Goal: Task Accomplishment & Management: Complete application form

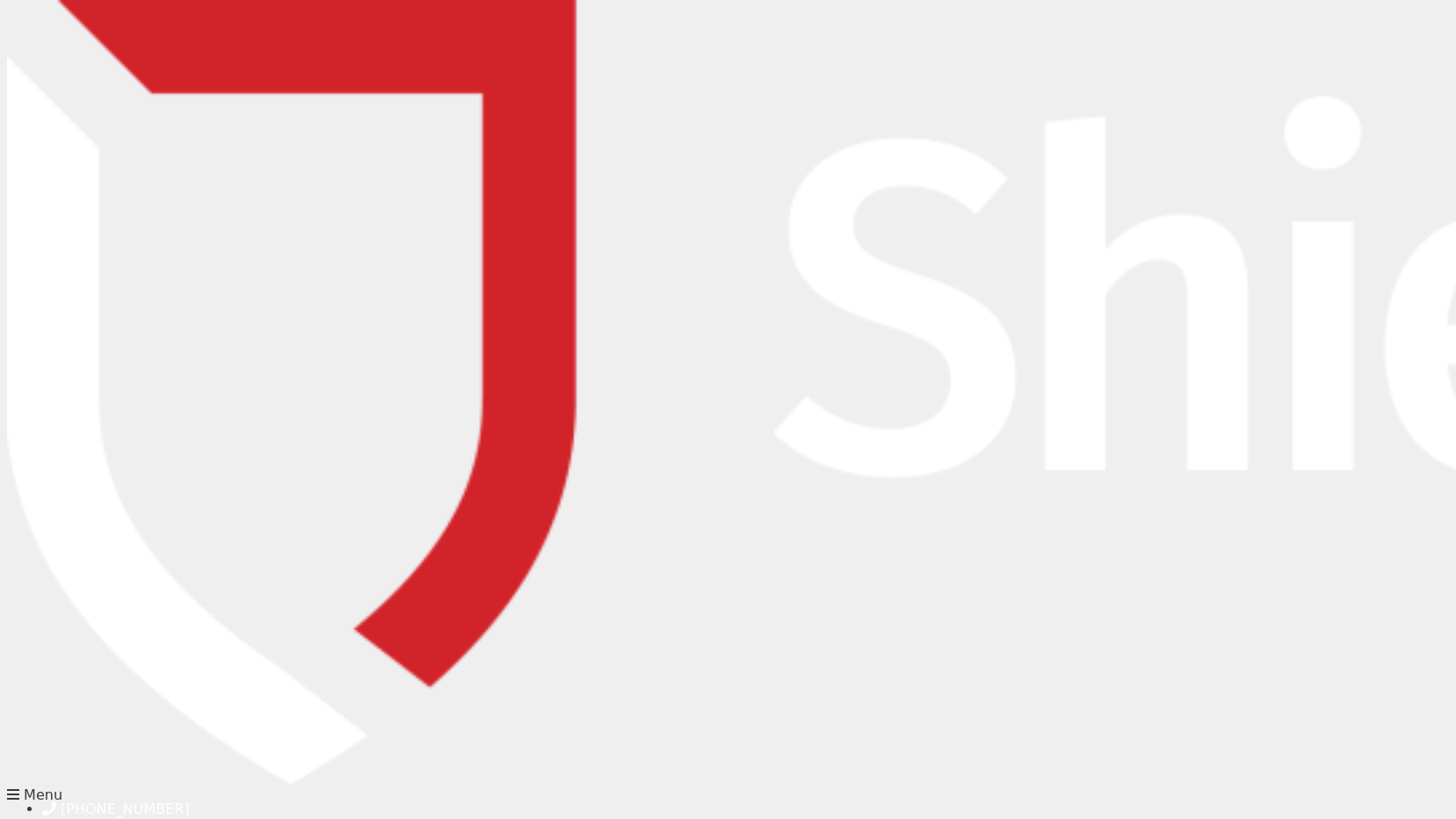
click at [526, 320] on input "text" at bounding box center [584, 335] width 318 height 35
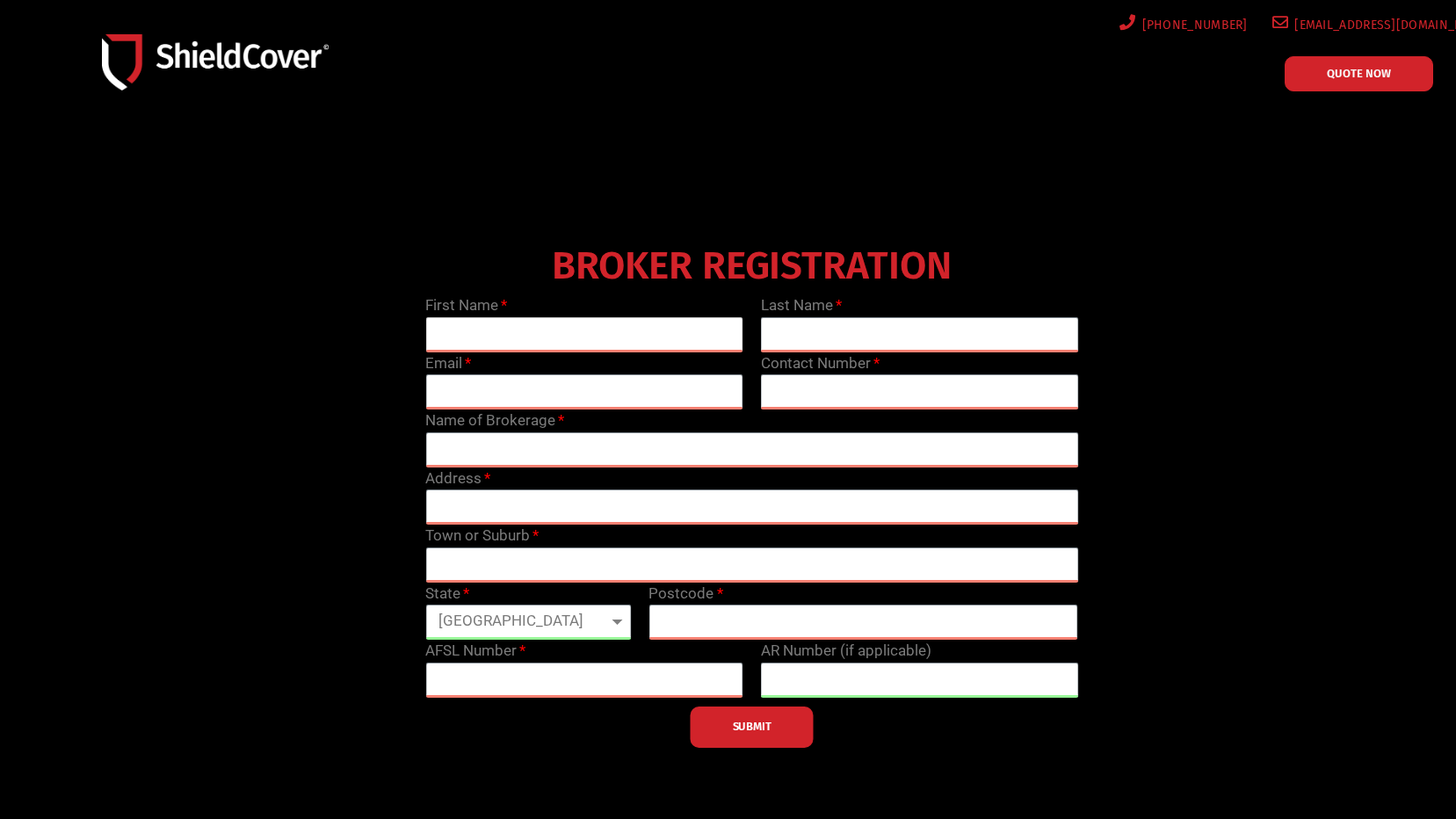
type input "[PERSON_NAME]"
type input "[PERSON_NAME][EMAIL_ADDRESS][DOMAIN_NAME]"
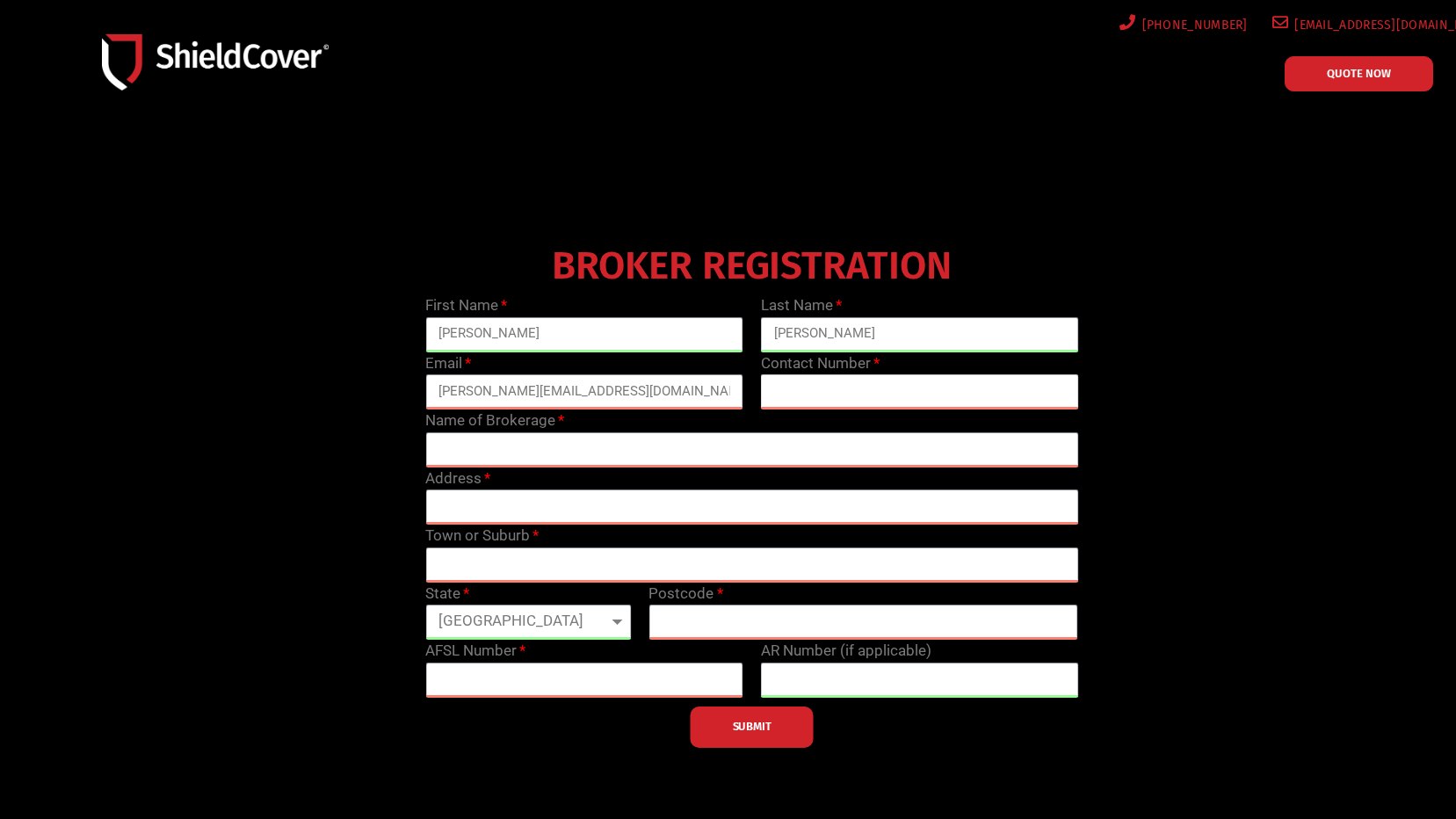
type input "0375007235"
click at [525, 444] on input "text" at bounding box center [752, 449] width 653 height 35
click at [513, 459] on input "text" at bounding box center [752, 449] width 653 height 35
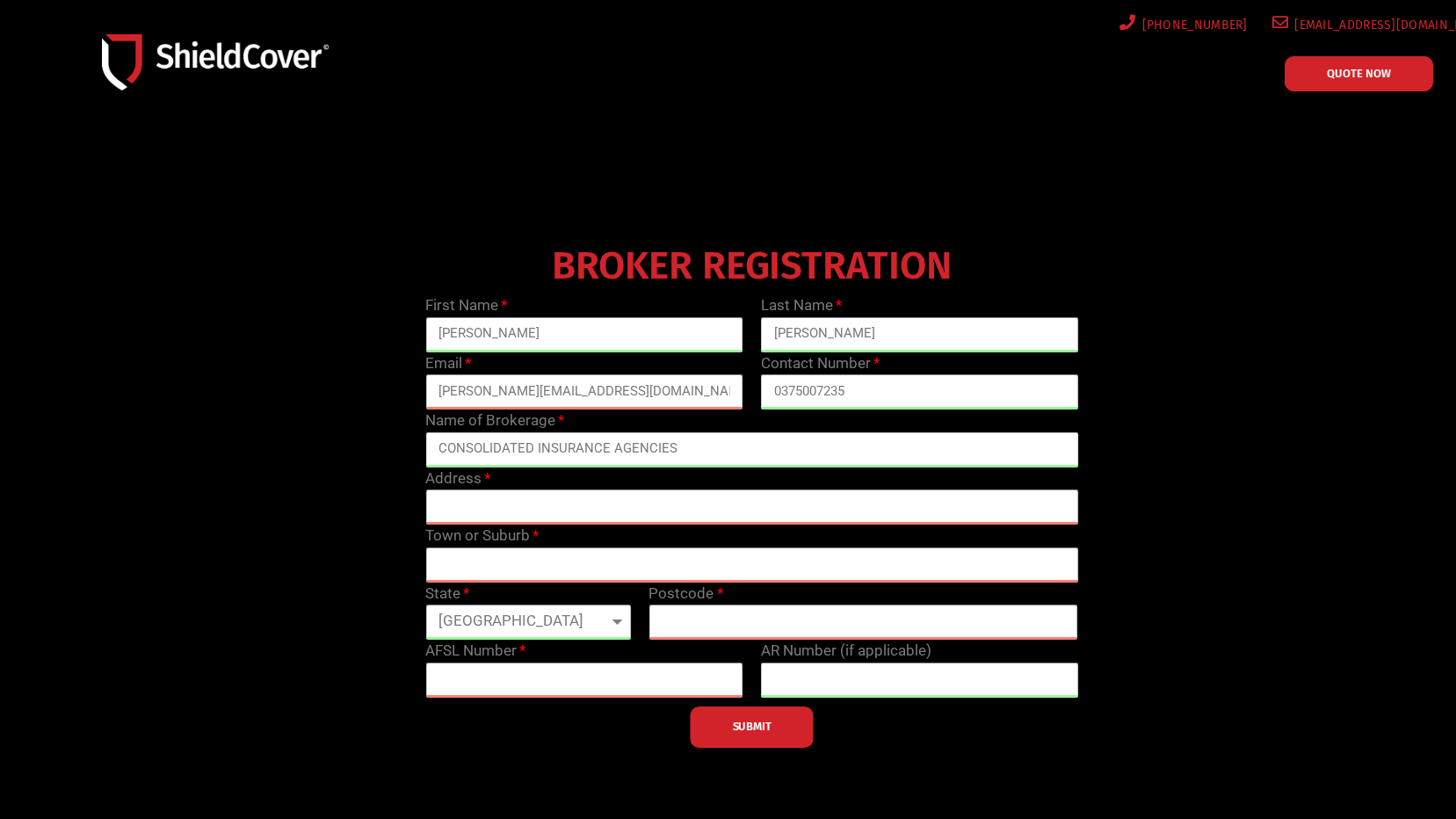
type input "CONSOLIDATED INSURANCE AGENCIES"
type input "[STREET_ADDRESS]"
type input "[GEOGRAPHIC_DATA]"
type input "3135"
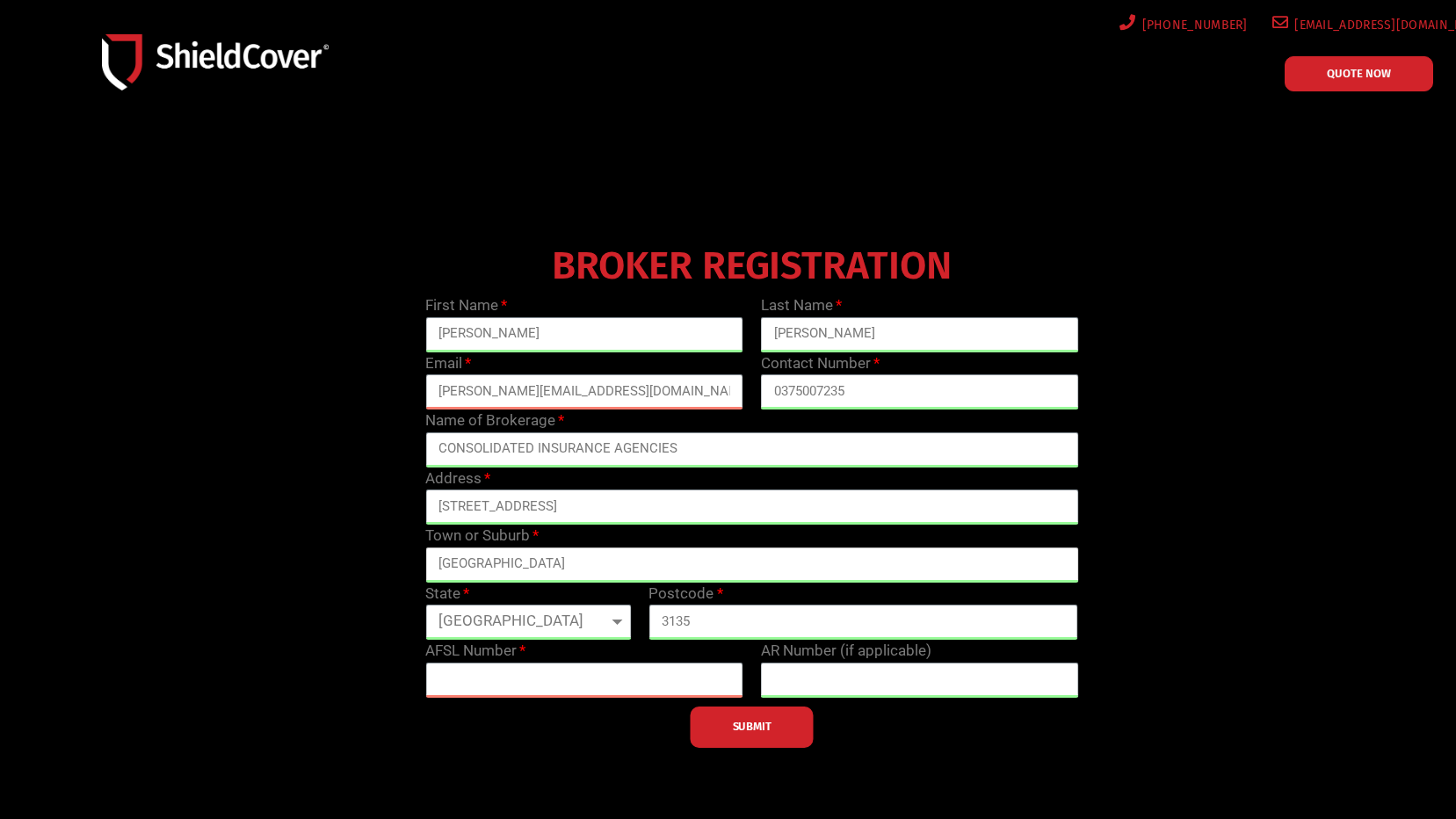
click at [539, 567] on input "[GEOGRAPHIC_DATA]" at bounding box center [752, 565] width 653 height 35
type input "Ringwood"
drag, startPoint x: 318, startPoint y: 591, endPoint x: 474, endPoint y: 591, distance: 156.0
click at [339, 591] on div "BROKER REGISTRATION First Name [PERSON_NAME] Last Name [PERSON_NAME] Email [PER…" at bounding box center [752, 493] width 1340 height 510
click at [486, 625] on select "[GEOGRAPHIC_DATA] [GEOGRAPHIC_DATA] [GEOGRAPHIC_DATA] [GEOGRAPHIC_DATA] [GEOGRA…" at bounding box center [528, 622] width 205 height 35
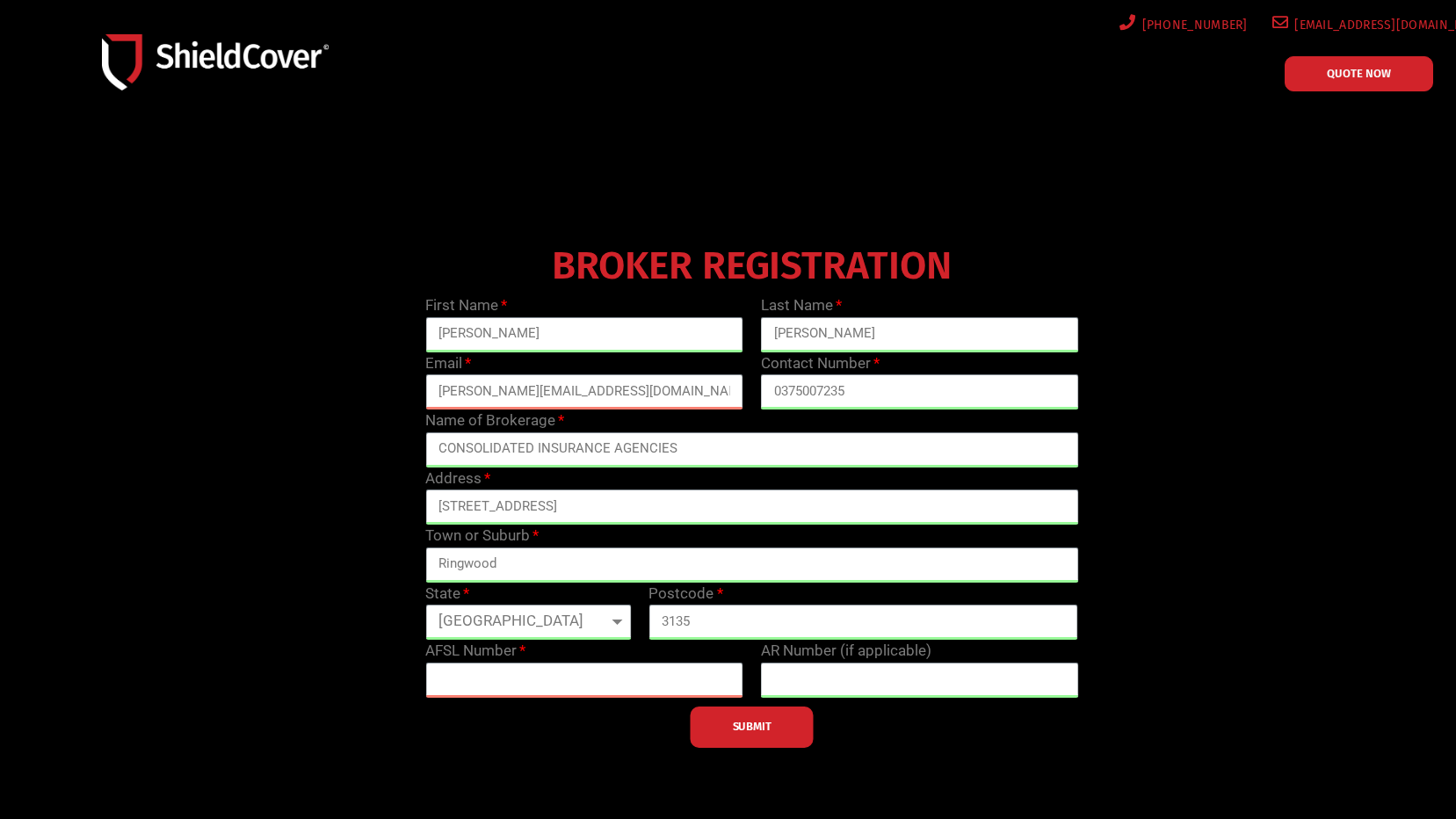
select select "VIC"
click at [425, 605] on select "[GEOGRAPHIC_DATA] [GEOGRAPHIC_DATA] [GEOGRAPHIC_DATA] [GEOGRAPHIC_DATA] [GEOGRA…" at bounding box center [528, 622] width 205 height 35
click at [735, 506] on input "[STREET_ADDRESS]" at bounding box center [752, 506] width 653 height 35
drag, startPoint x: 735, startPoint y: 507, endPoint x: 579, endPoint y: 508, distance: 156.0
click at [579, 508] on input "[STREET_ADDRESS]" at bounding box center [752, 506] width 653 height 35
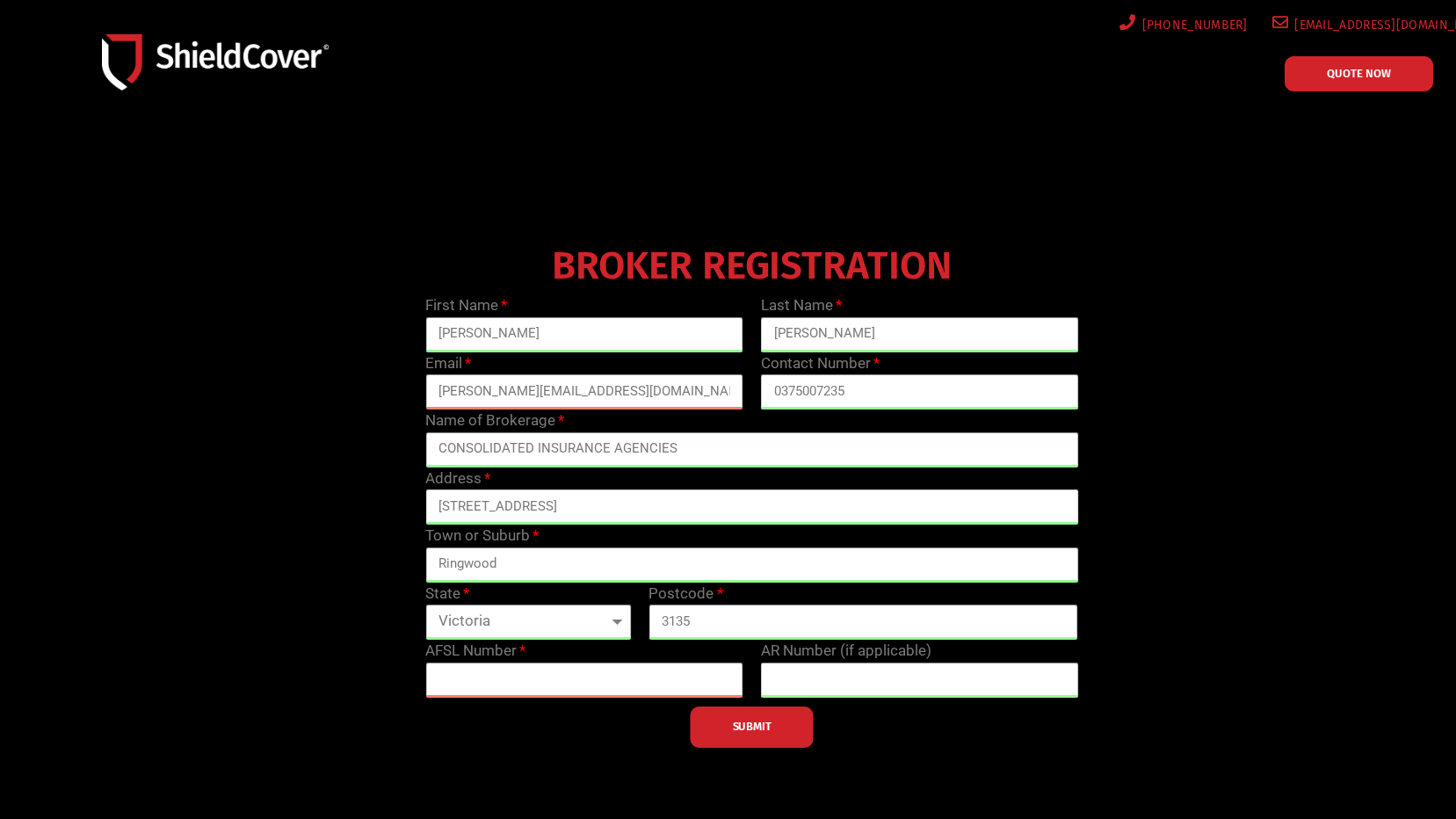
type input "[STREET_ADDRESS]"
click at [602, 672] on input "text" at bounding box center [584, 680] width 318 height 35
click at [522, 687] on input "text" at bounding box center [584, 680] width 318 height 35
paste input "245584"
type input "245584"
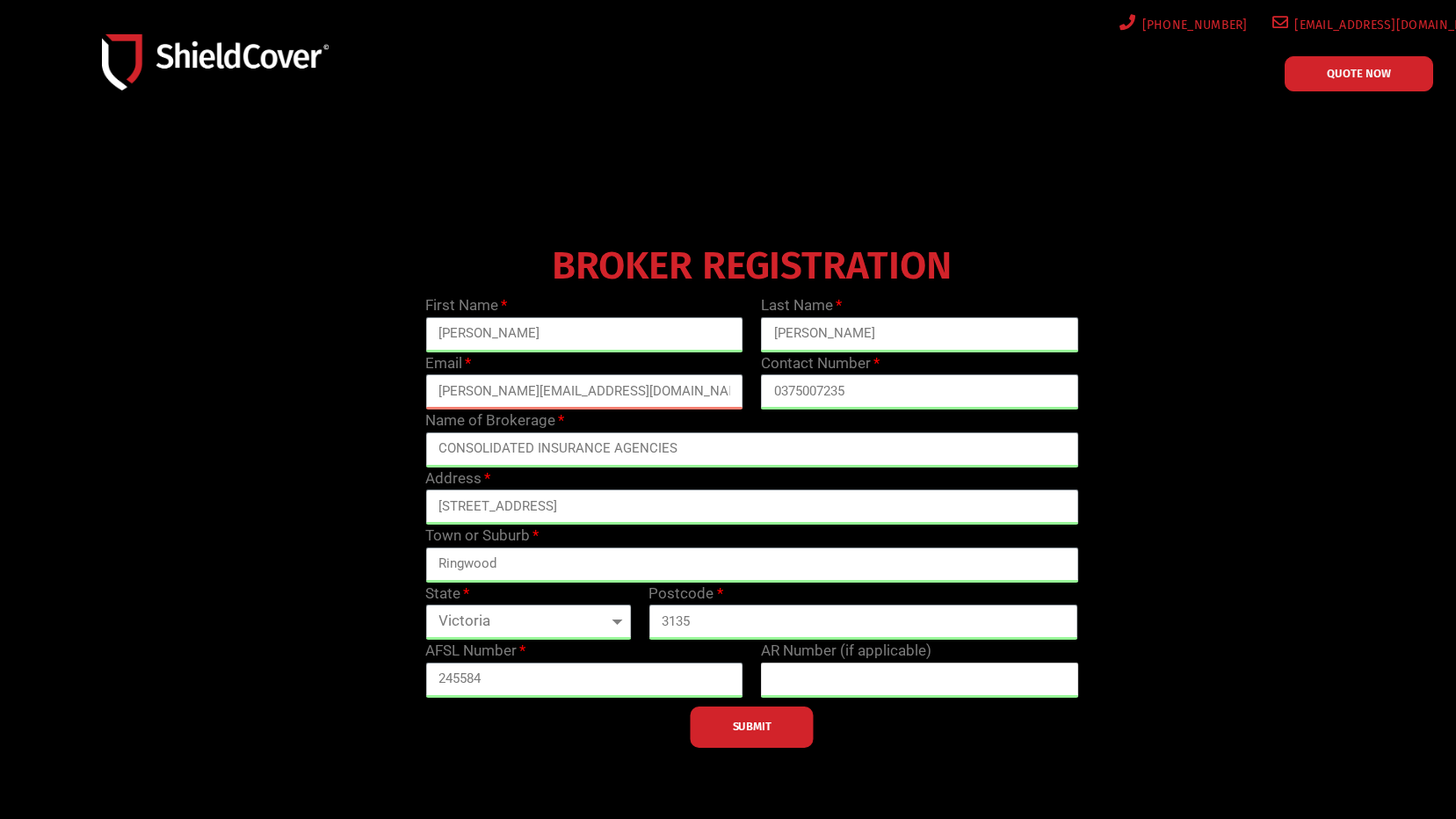
click at [939, 668] on input "text" at bounding box center [919, 680] width 318 height 35
click at [792, 722] on button "SUBMIT" at bounding box center [752, 726] width 123 height 41
